Goal: Answer question/provide support: Share knowledge or assist other users

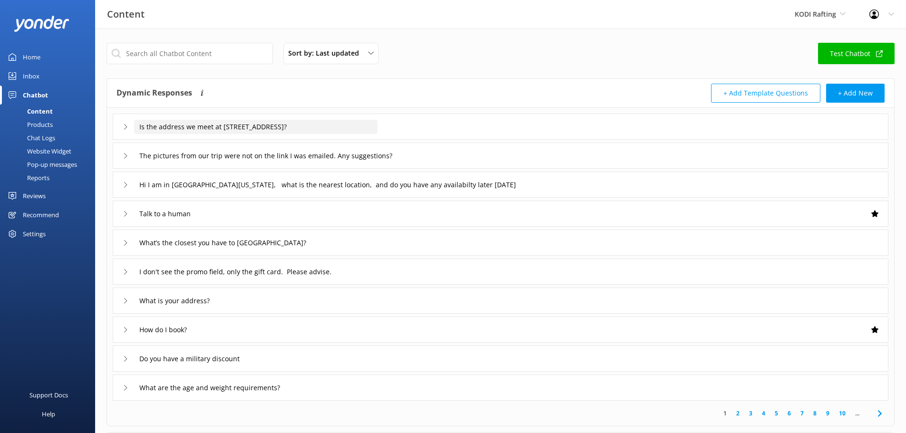
click at [230, 127] on input "Is the address we meet at [STREET_ADDRESS]?" at bounding box center [255, 127] width 243 height 14
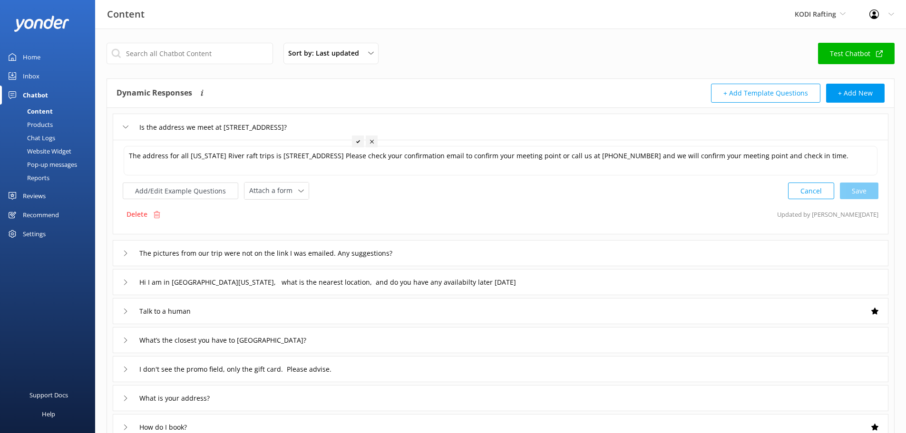
click at [509, 50] on div "Sort by: Last updated Title Last updated Test Chatbot" at bounding box center [501, 56] width 788 height 27
click at [43, 75] on link "Inbox" at bounding box center [47, 76] width 95 height 19
